Goal: Task Accomplishment & Management: Manage account settings

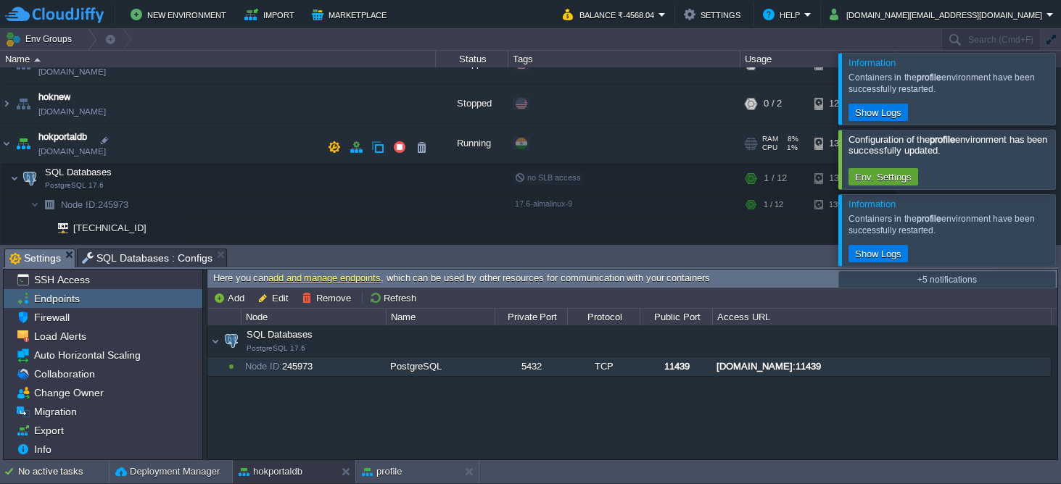
scroll to position [311, 0]
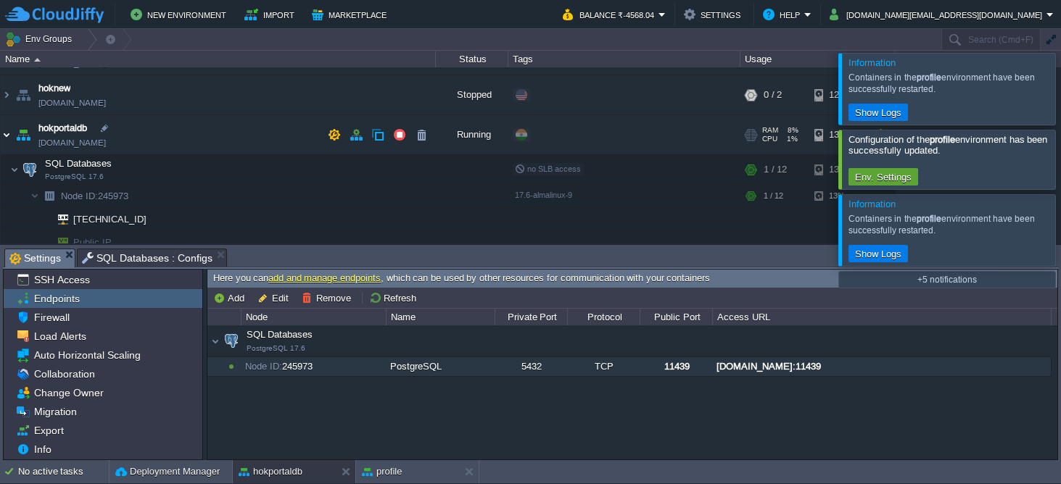
click at [8, 135] on img at bounding box center [7, 134] width 12 height 39
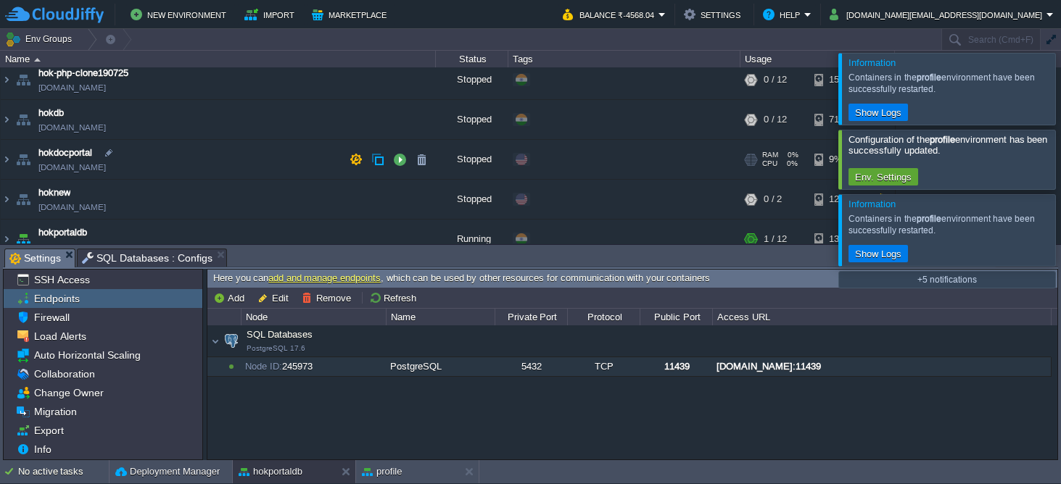
scroll to position [206, 0]
click at [402, 124] on button "button" at bounding box center [399, 120] width 13 height 13
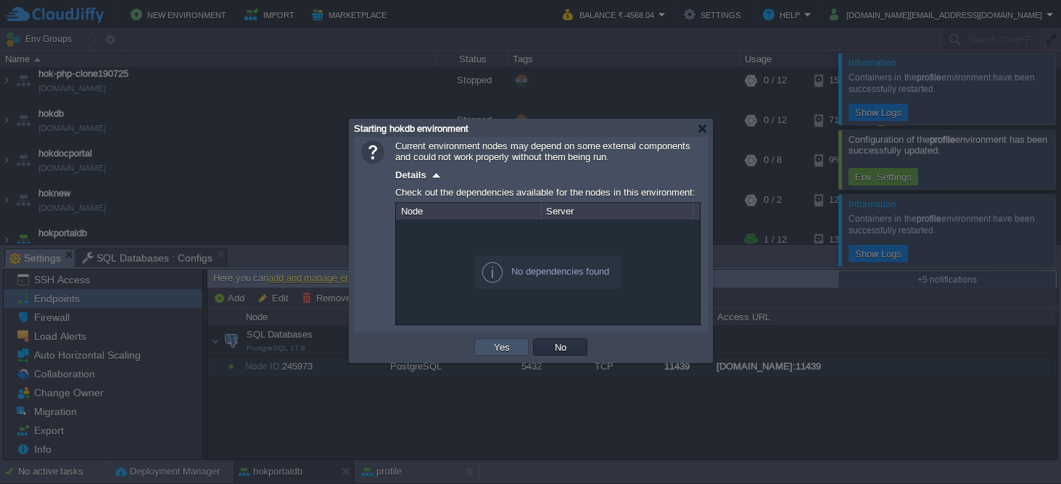
click at [495, 347] on button "Yes" at bounding box center [501, 347] width 25 height 13
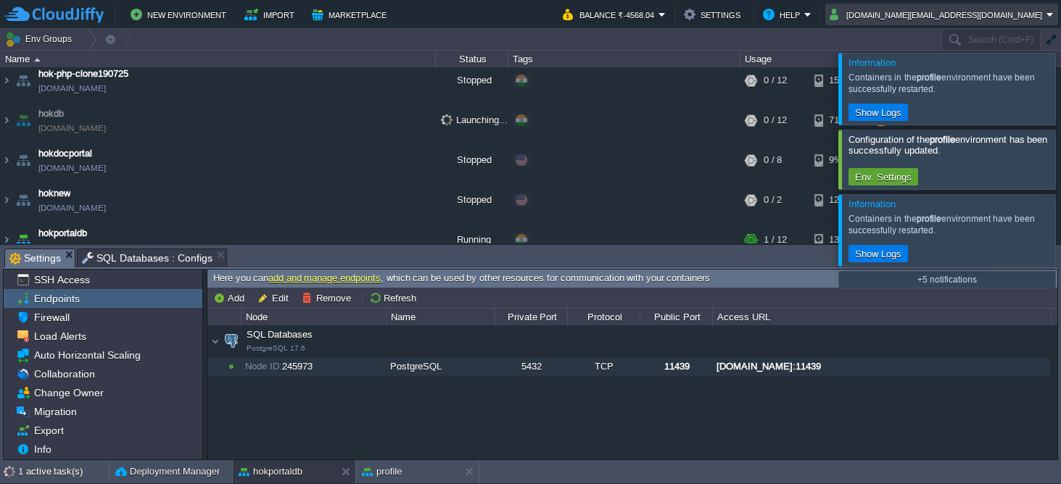
click at [1052, 16] on em "[DOMAIN_NAME][EMAIL_ADDRESS][DOMAIN_NAME]" at bounding box center [942, 14] width 224 height 17
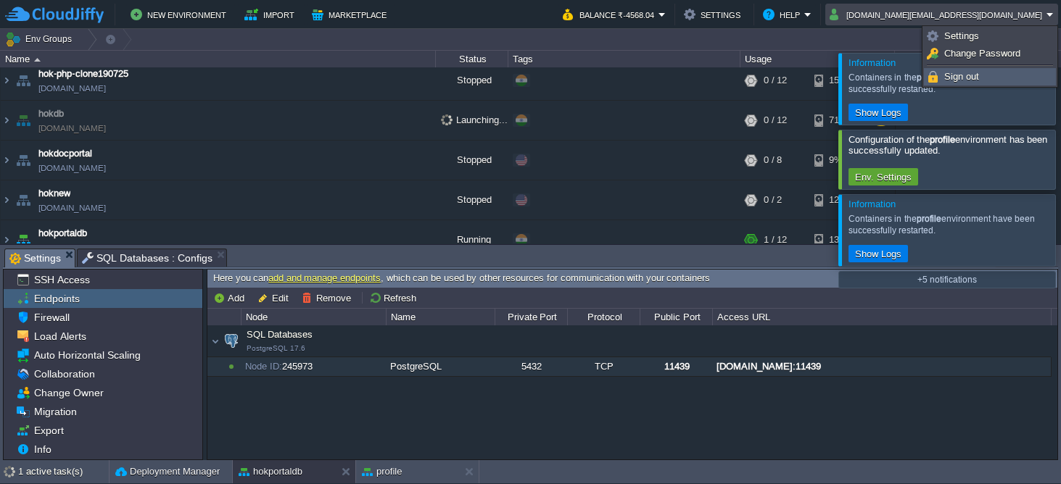
click at [961, 78] on span "Sign out" at bounding box center [961, 76] width 35 height 11
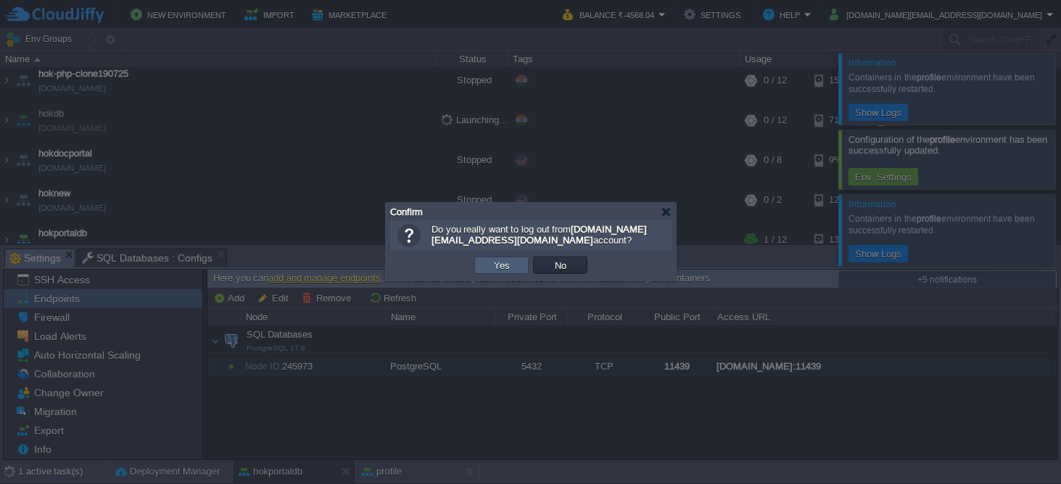
click at [508, 273] on td "Yes" at bounding box center [501, 265] width 54 height 17
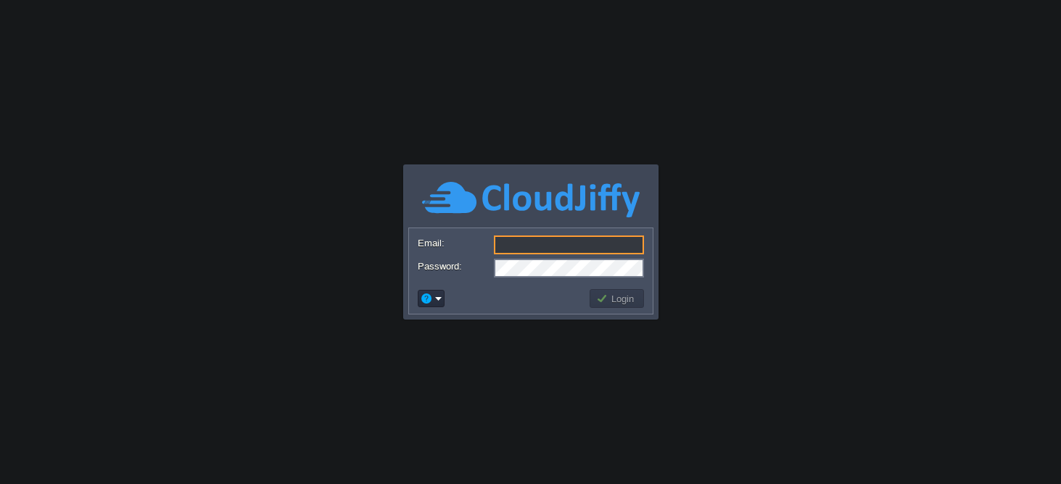
type input "[DOMAIN_NAME][EMAIL_ADDRESS][DOMAIN_NAME]"
